Goal: Information Seeking & Learning: Learn about a topic

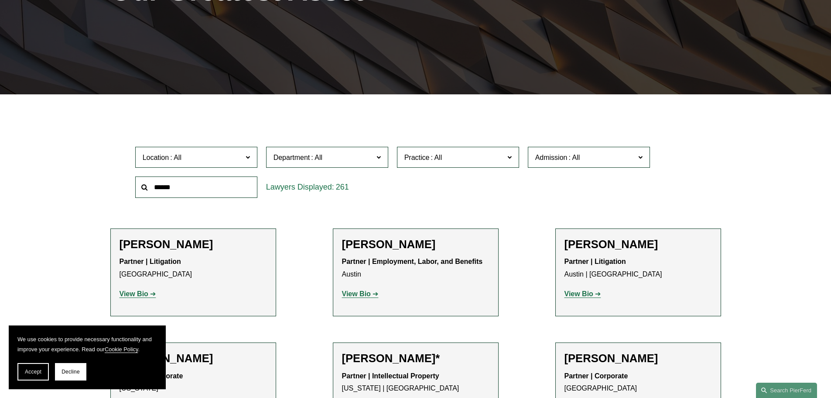
scroll to position [175, 0]
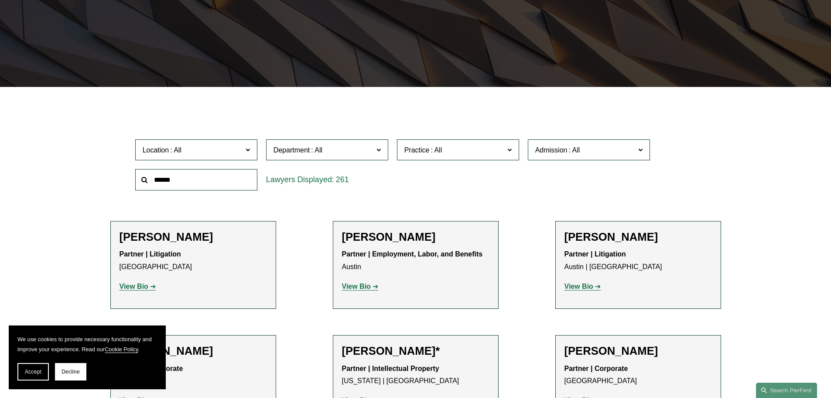
click at [362, 148] on span "Department" at bounding box center [324, 150] width 100 height 12
click at [476, 148] on span "Practice" at bounding box center [455, 150] width 100 height 12
click at [143, 189] on input "text" at bounding box center [196, 179] width 122 height 21
click at [178, 185] on input "text" at bounding box center [196, 179] width 122 height 21
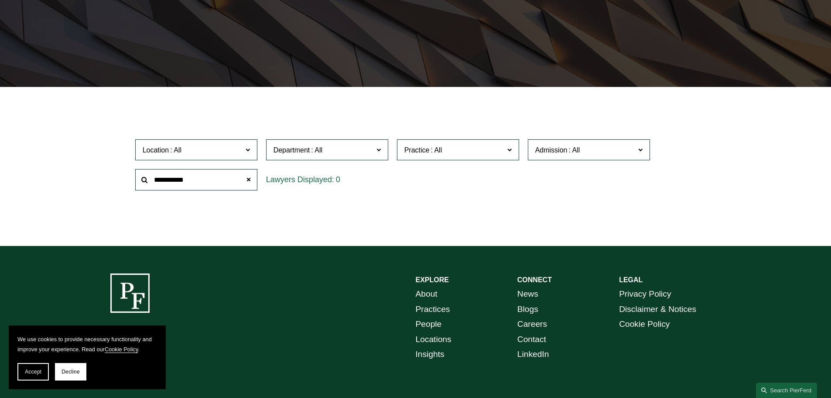
click at [690, 175] on div "Location All [GEOGRAPHIC_DATA] [GEOGRAPHIC_DATA] [GEOGRAPHIC_DATA] [GEOGRAPHIC_…" at bounding box center [416, 165] width 570 height 60
click at [384, 145] on label "Department" at bounding box center [327, 149] width 122 height 21
click at [515, 151] on label "Practice" at bounding box center [458, 149] width 122 height 21
click at [219, 177] on input "**********" at bounding box center [196, 179] width 122 height 21
type input "**********"
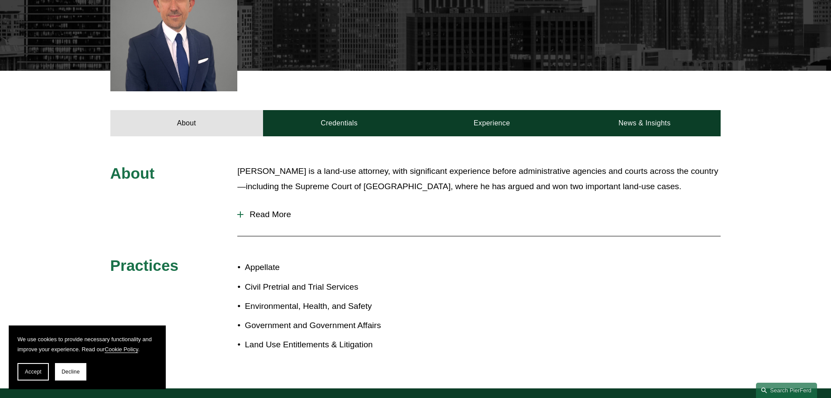
scroll to position [306, 0]
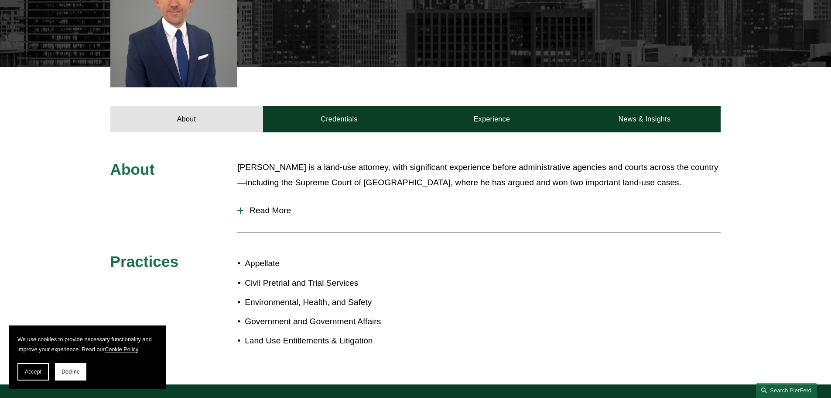
click at [266, 206] on span "Read More" at bounding box center [482, 211] width 477 height 10
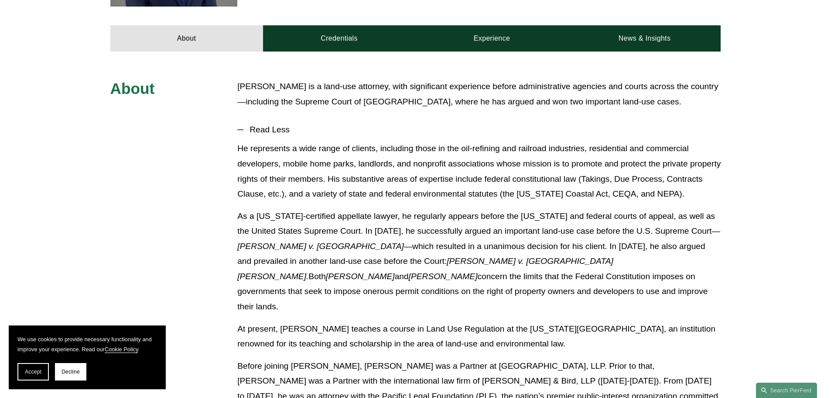
scroll to position [393, 0]
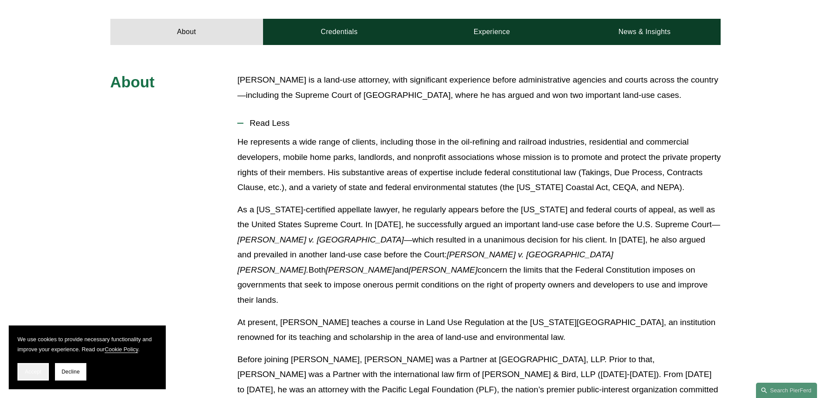
click at [32, 374] on span "Accept" at bounding box center [33, 371] width 17 height 6
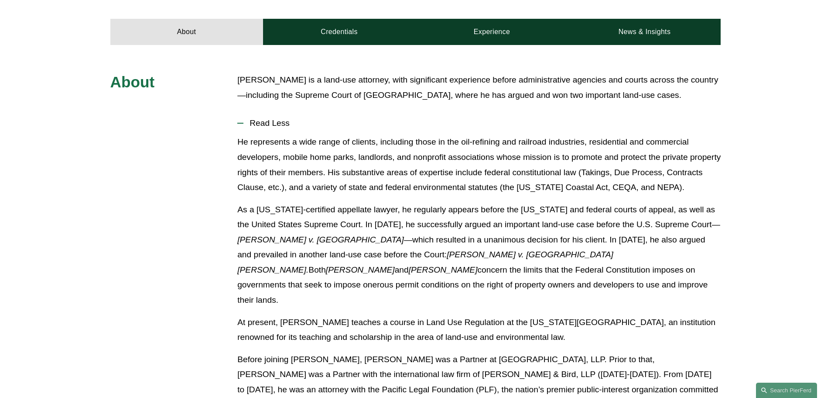
click at [481, 269] on p "As a California-certified appellate lawyer, he regularly appears before the Cal…" at bounding box center [479, 255] width 484 height 106
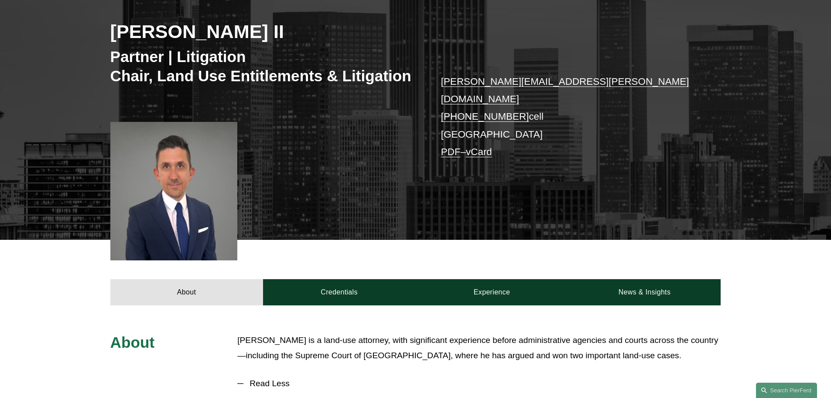
scroll to position [235, 0]
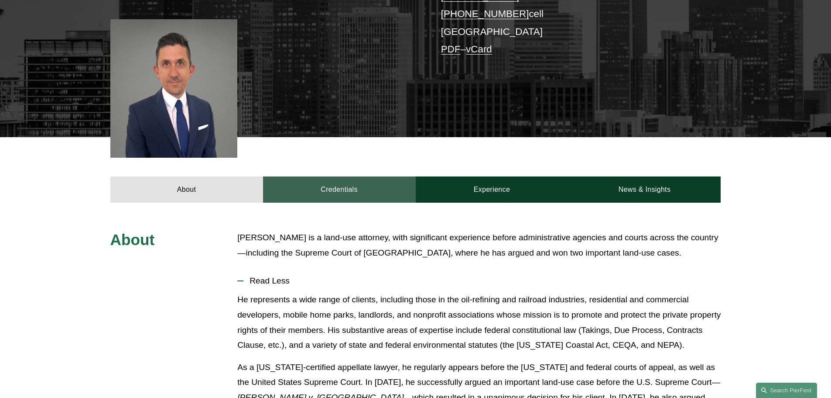
click at [357, 184] on link "Credentials" at bounding box center [339, 189] width 153 height 26
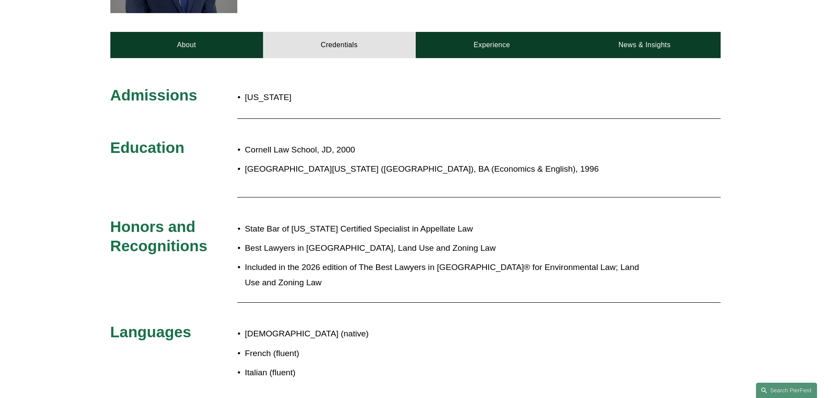
scroll to position [366, 0]
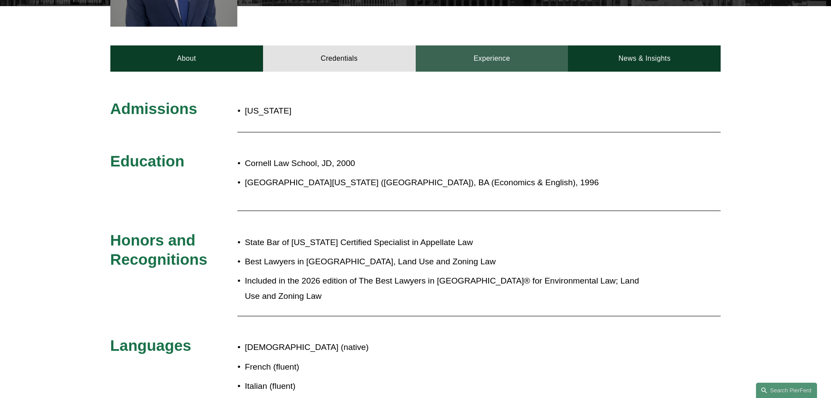
click at [508, 50] on link "Experience" at bounding box center [492, 58] width 153 height 26
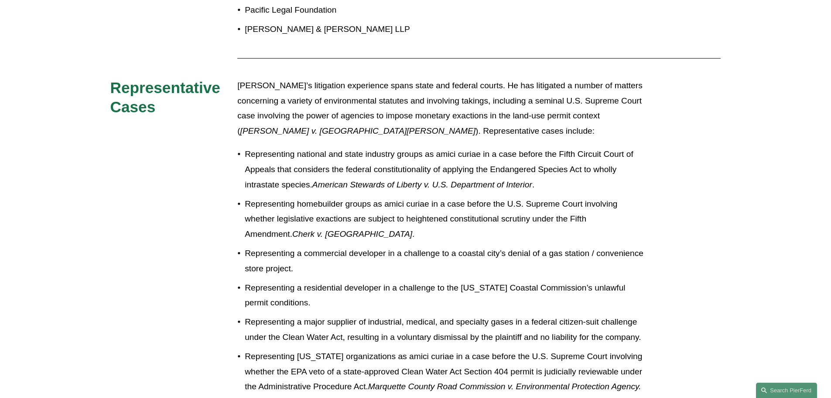
scroll to position [541, 0]
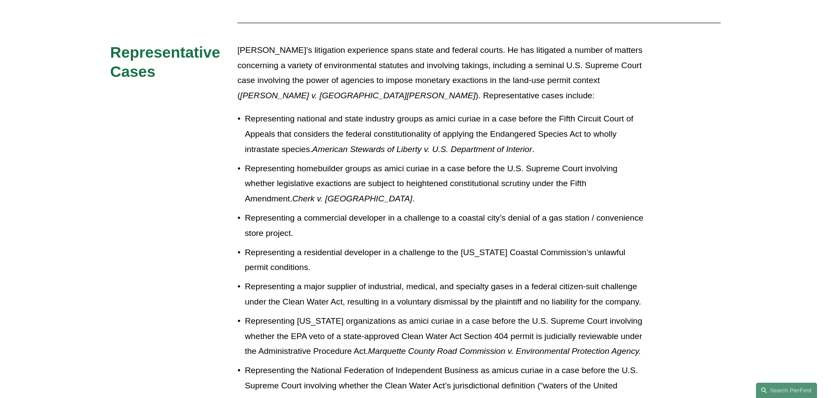
click at [419, 171] on p "Representing homebuilder groups as amici curiae in a case before the U.S. Supre…" at bounding box center [445, 183] width 400 height 45
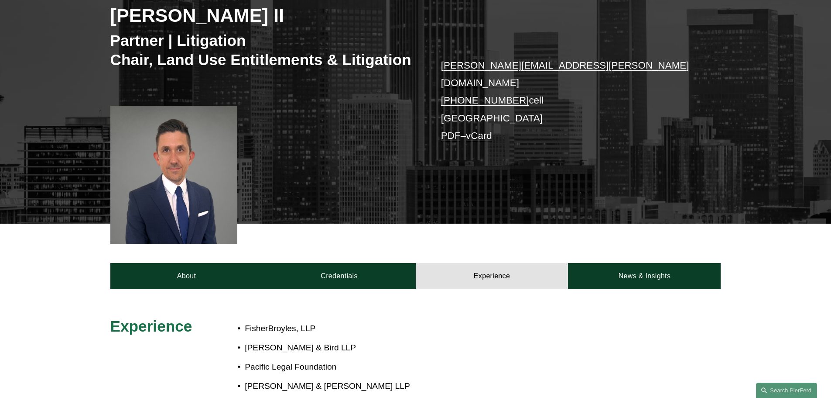
scroll to position [218, 0]
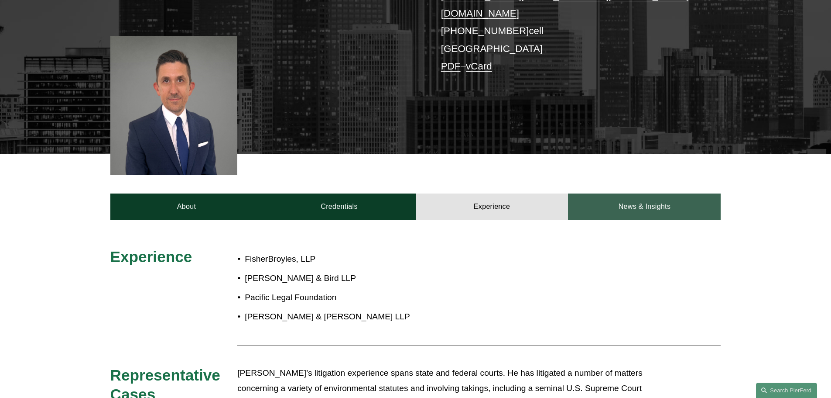
click at [656, 193] on link "News & Insights" at bounding box center [644, 206] width 153 height 26
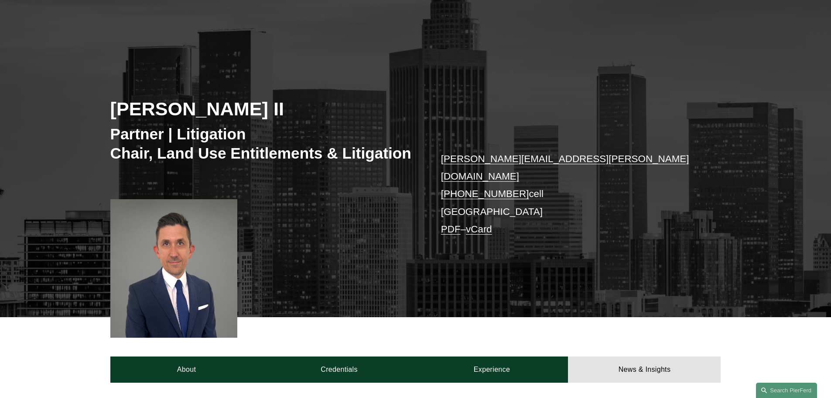
scroll to position [0, 0]
